Goal: Task Accomplishment & Management: Complete application form

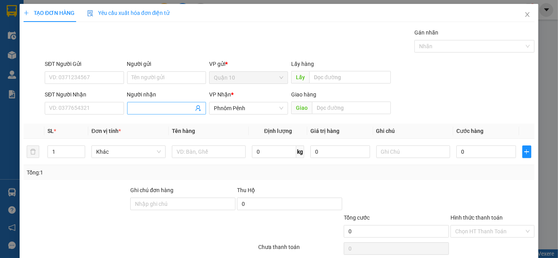
click at [142, 107] on input "Người nhận" at bounding box center [163, 108] width 62 height 9
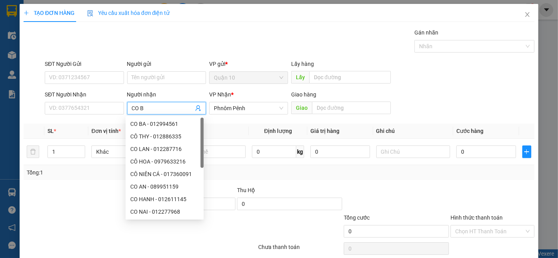
type input "CO BA"
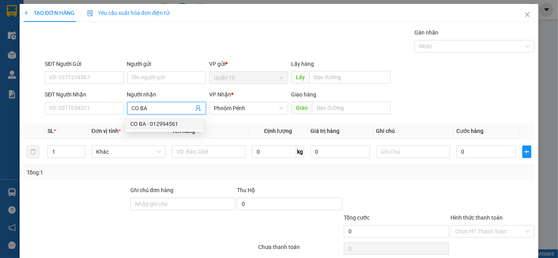
click at [141, 122] on div "CO BA - 012994561" at bounding box center [164, 124] width 69 height 9
type input "012994561"
type input "CO BA"
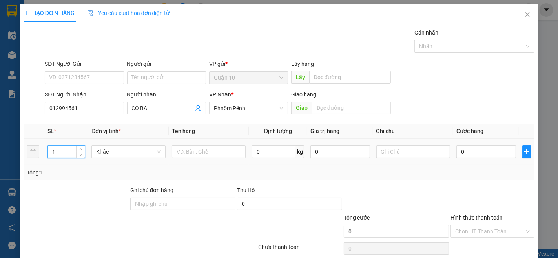
drag, startPoint x: 63, startPoint y: 154, endPoint x: 184, endPoint y: 258, distance: 159.5
click at [63, 156] on input "1" at bounding box center [66, 152] width 37 height 12
type input "5"
drag, startPoint x: 178, startPoint y: 150, endPoint x: 296, endPoint y: 256, distance: 158.2
click at [191, 173] on div "SL * Đơn vị tính * Tên hàng Định lượng Giá trị hàng Ghi chú Cước hàng 5 Khác 0 …" at bounding box center [279, 152] width 511 height 57
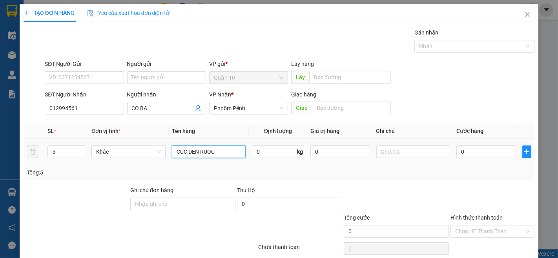
type input "CUC DEN RUOU"
click at [477, 145] on div "0" at bounding box center [485, 152] width 59 height 16
click at [460, 152] on input "0" at bounding box center [485, 152] width 59 height 13
type input "4"
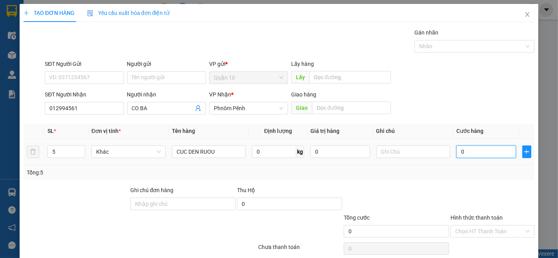
type input "4"
type input "45"
type input "450"
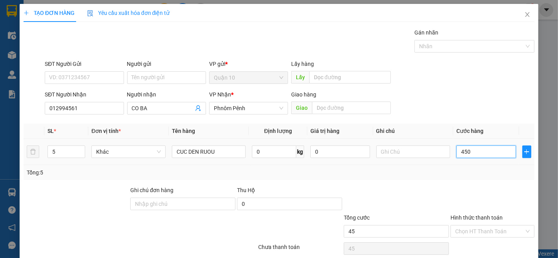
type input "450"
type input "450.000"
click at [471, 217] on label "Hình thức thanh toán" at bounding box center [477, 218] width 52 height 6
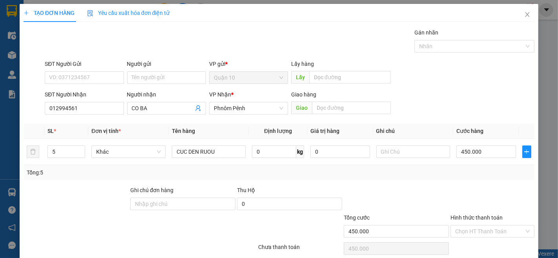
click at [471, 226] on input "Hình thức thanh toán" at bounding box center [489, 232] width 69 height 12
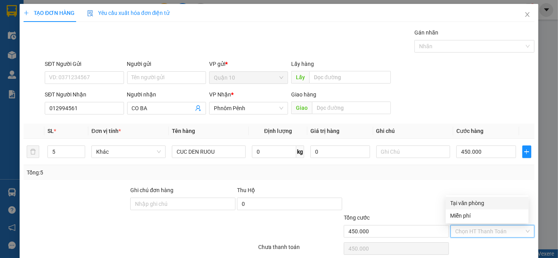
click at [470, 201] on div "Tại văn phòng" at bounding box center [487, 203] width 73 height 9
type input "0"
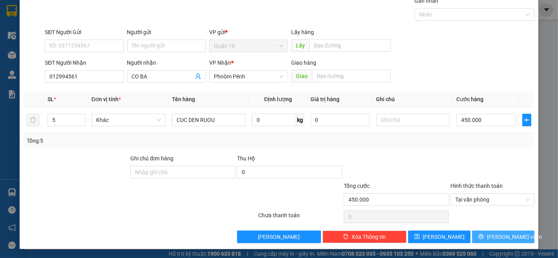
click at [500, 236] on span "[PERSON_NAME] và In" at bounding box center [514, 237] width 55 height 9
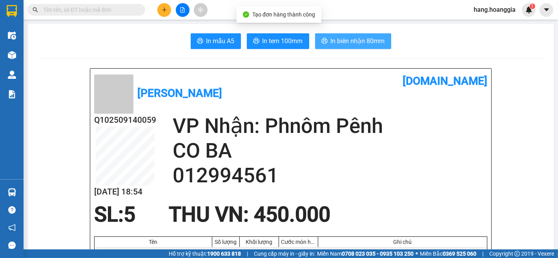
click at [364, 42] on span "In biên nhận 80mm" at bounding box center [358, 41] width 54 height 10
